Goal: Task Accomplishment & Management: Use online tool/utility

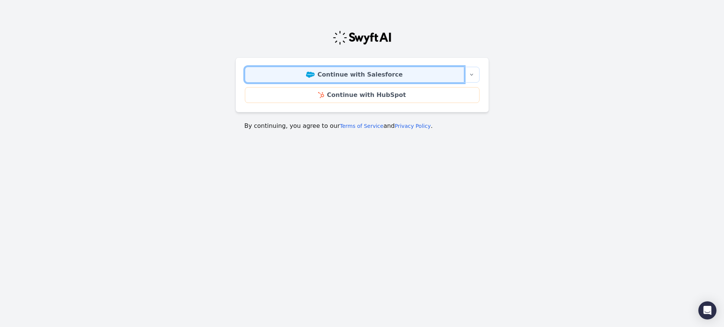
click at [333, 71] on link "Continue with Salesforce" at bounding box center [354, 75] width 219 height 16
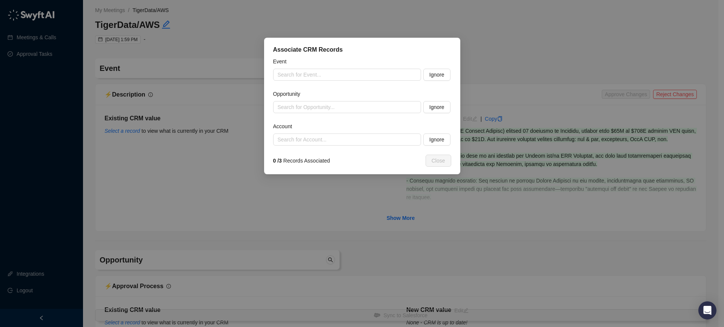
click at [402, 20] on div "Associate CRM Records Event Search for Event... Ignore Opportunity Search for O…" at bounding box center [362, 163] width 724 height 327
click at [401, 21] on div "Associate CRM Records Event Search for Event... Ignore Opportunity Search for O…" at bounding box center [362, 163] width 724 height 327
drag, startPoint x: 409, startPoint y: 24, endPoint x: 456, endPoint y: 52, distance: 55.3
click at [448, 40] on div "Associate CRM Records Event Search for Event... Ignore Opportunity Search for O…" at bounding box center [362, 163] width 724 height 327
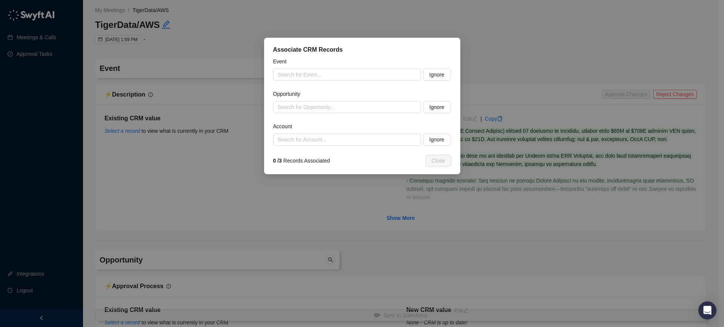
drag, startPoint x: 460, startPoint y: 69, endPoint x: 460, endPoint y: 77, distance: 8.3
click at [460, 77] on div "Associate CRM Records Event Search for Event... Ignore Opportunity Search for O…" at bounding box center [362, 163] width 724 height 327
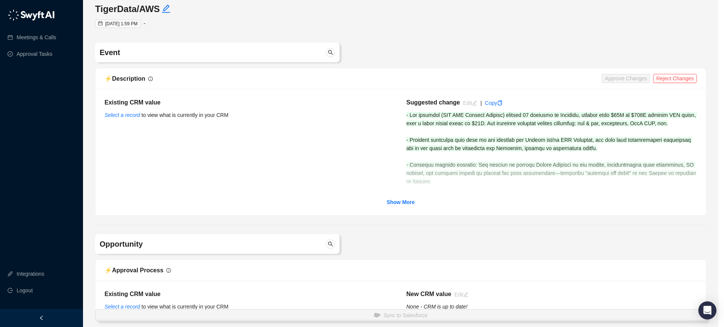
click at [430, 75] on div "Associate CRM Records Event Search for Event... Ignore Opportunity Search for O…" at bounding box center [362, 163] width 724 height 327
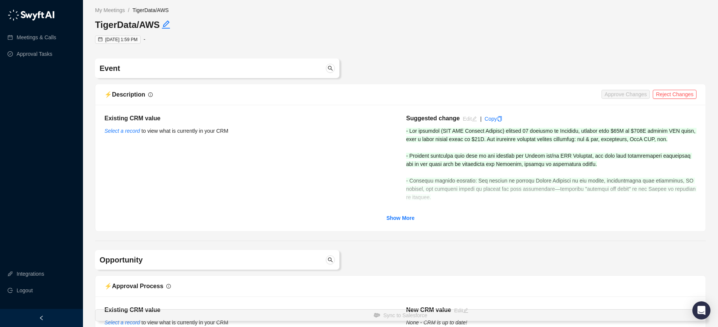
click at [402, 222] on link "Show More" at bounding box center [401, 218] width 28 height 8
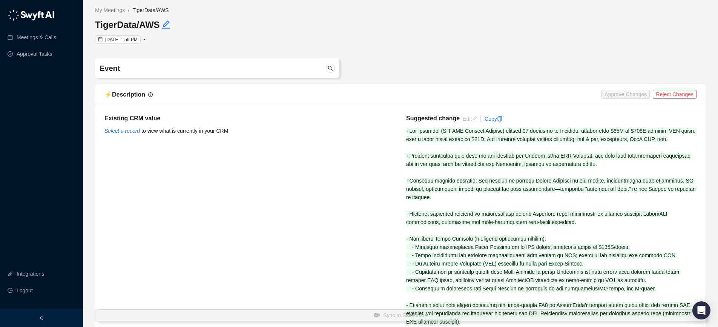
click at [156, 11] on span "TigerData/AWS" at bounding box center [150, 10] width 36 height 6
click at [114, 9] on link "My Meetings" at bounding box center [110, 10] width 33 height 8
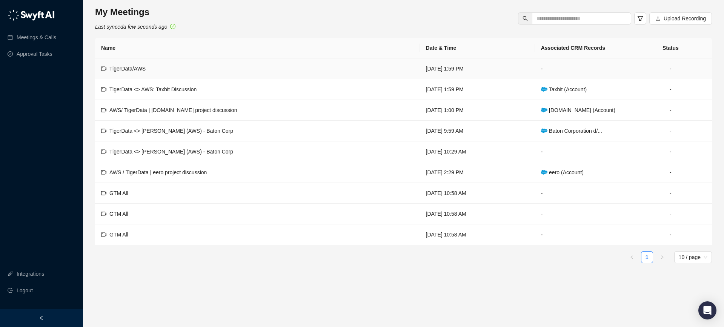
click at [151, 70] on td "TigerData/AWS" at bounding box center [257, 68] width 325 height 21
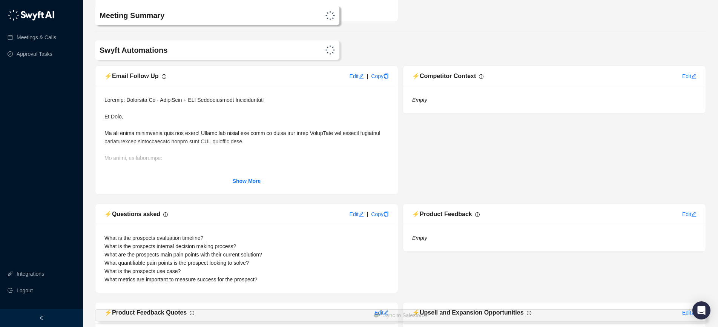
scroll to position [2636, 0]
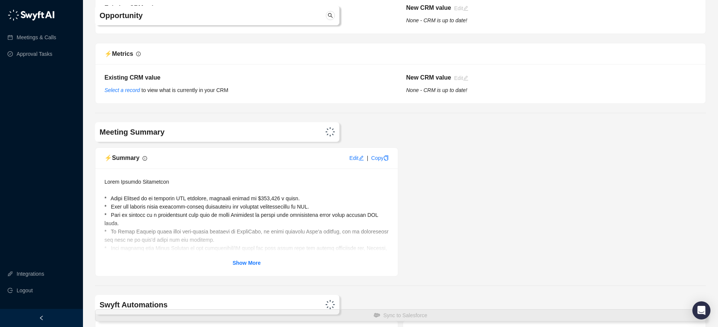
click at [248, 260] on link "Show More" at bounding box center [247, 263] width 28 height 8
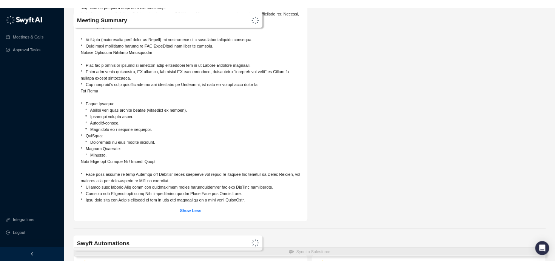
scroll to position [2891, 0]
